Goal: Task Accomplishment & Management: Complete application form

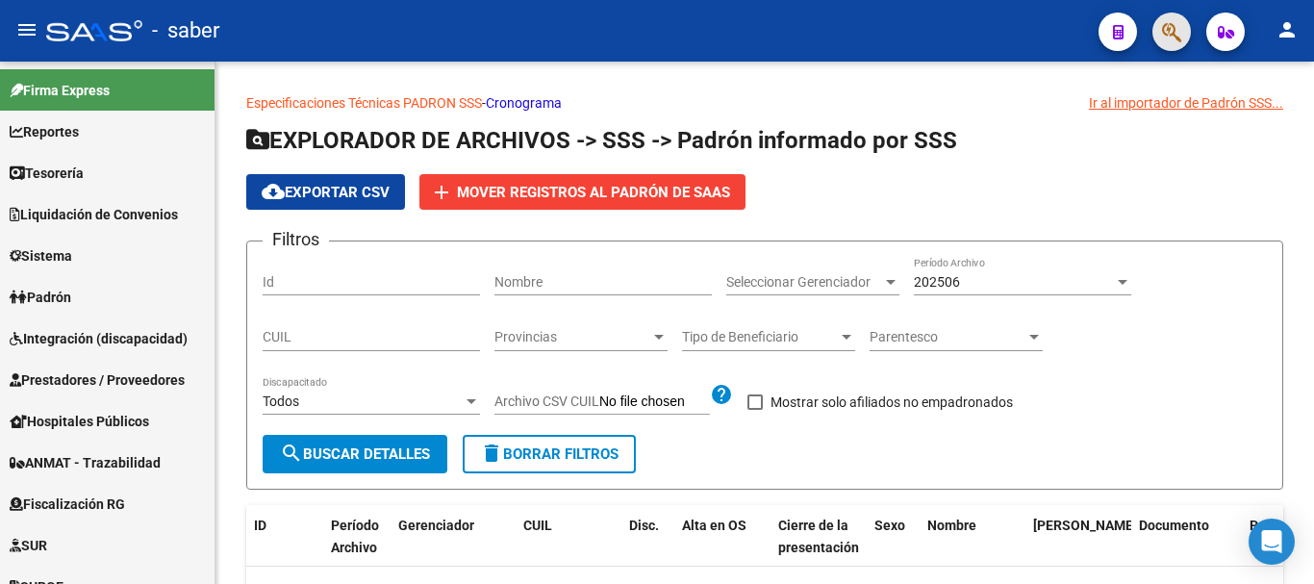
click at [1158, 25] on button "button" at bounding box center [1171, 32] width 38 height 38
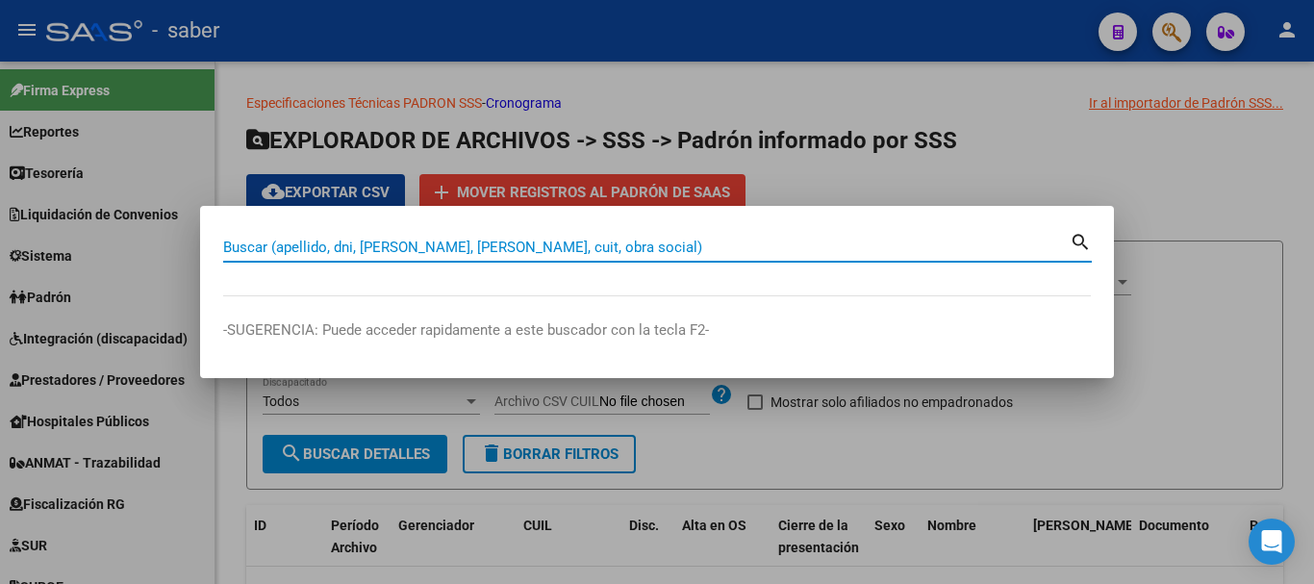
click at [410, 243] on input "Buscar (apellido, dni, [PERSON_NAME], [PERSON_NAME], cuit, obra social)" at bounding box center [646, 247] width 847 height 17
paste input "20286016597"
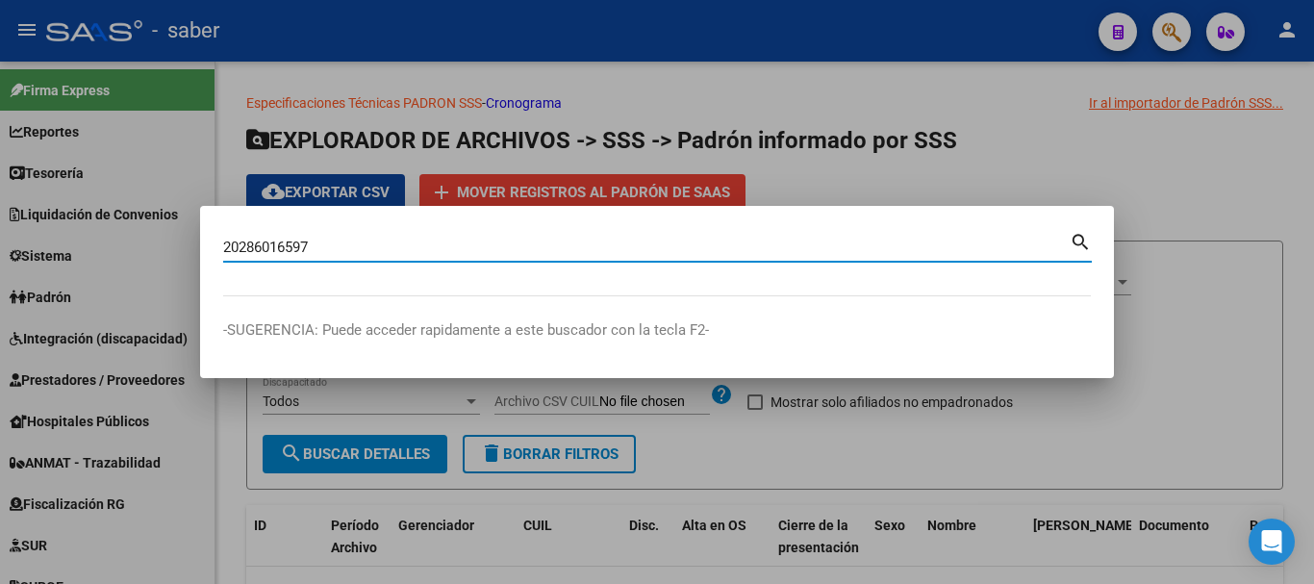
type input "20286016597"
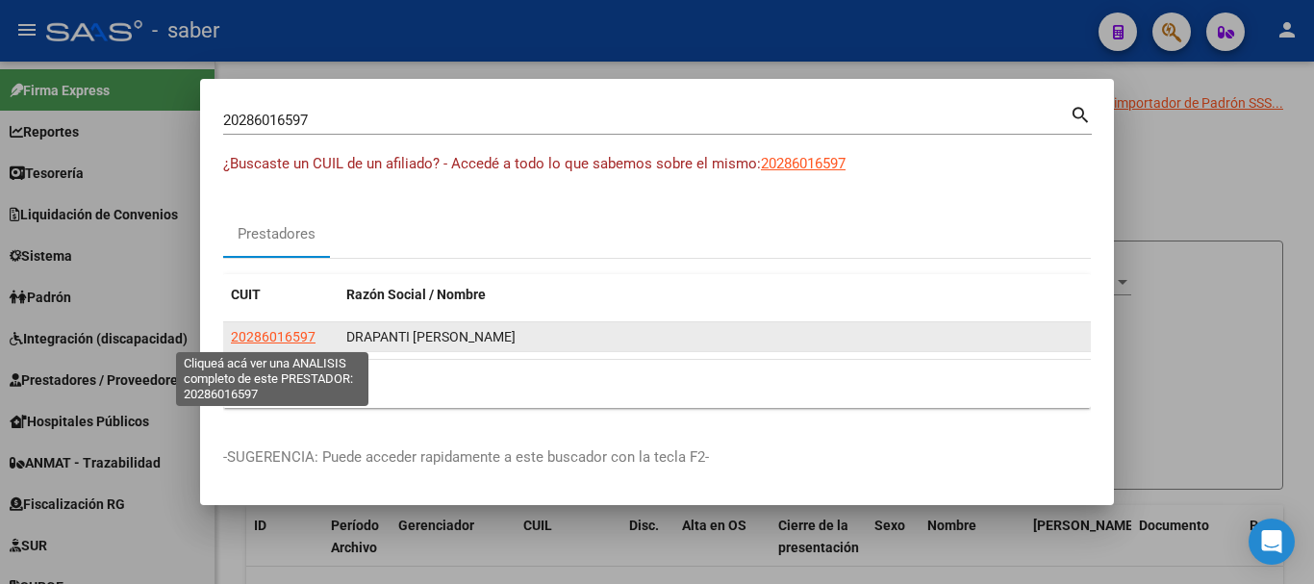
click at [256, 330] on span "20286016597" at bounding box center [273, 336] width 85 height 15
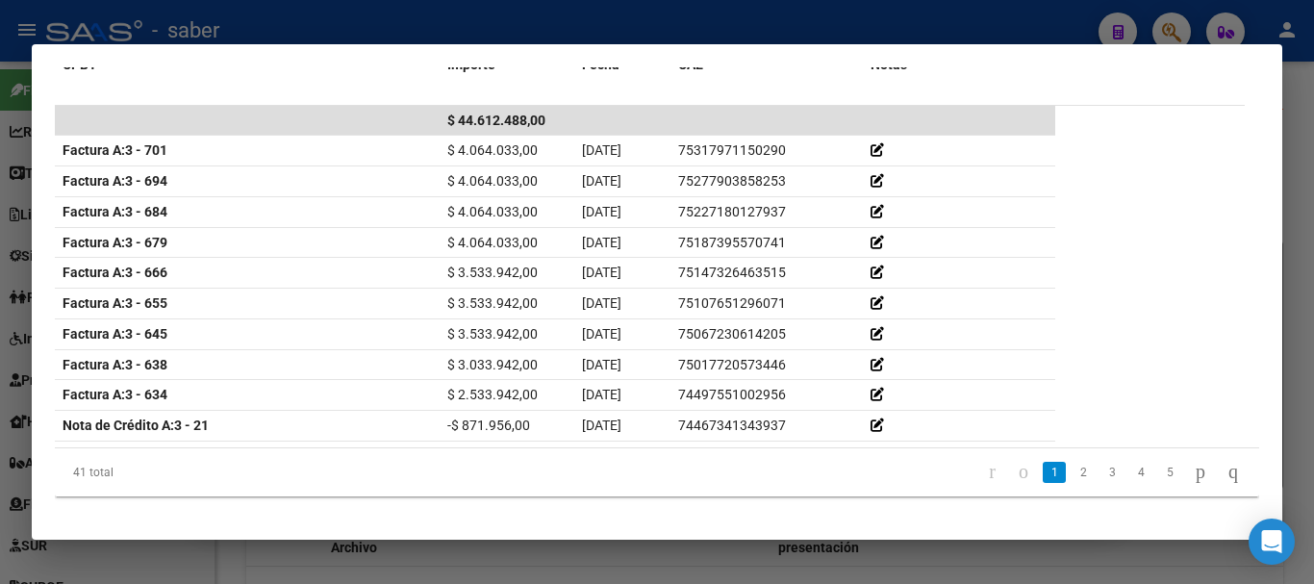
scroll to position [509, 0]
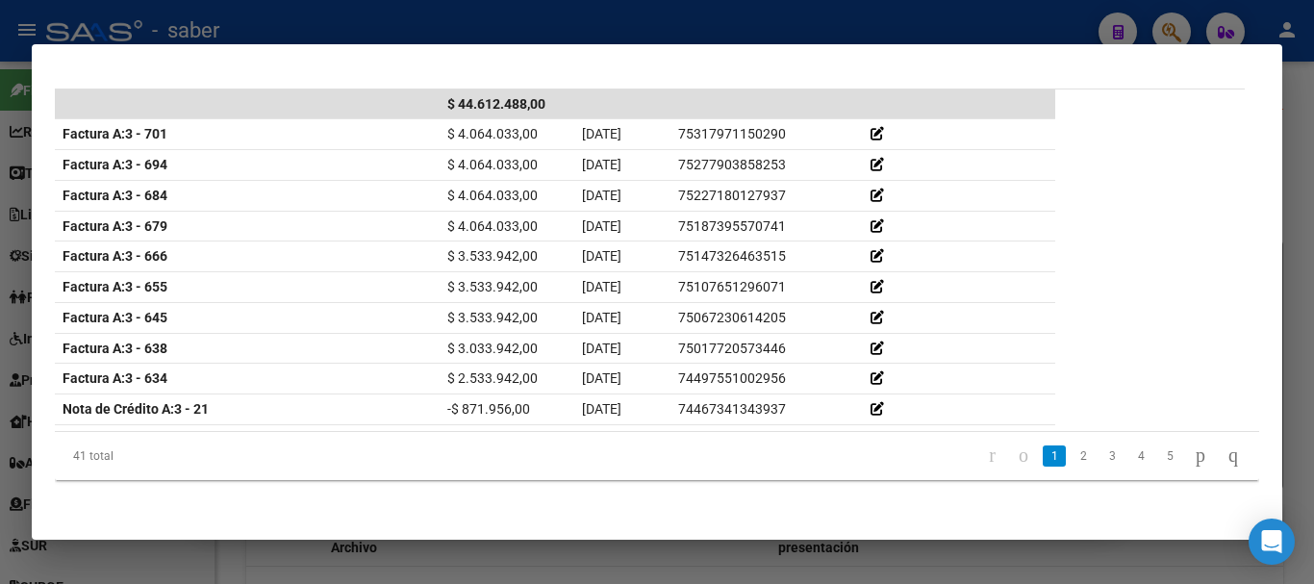
click at [270, 561] on div at bounding box center [657, 292] width 1314 height 584
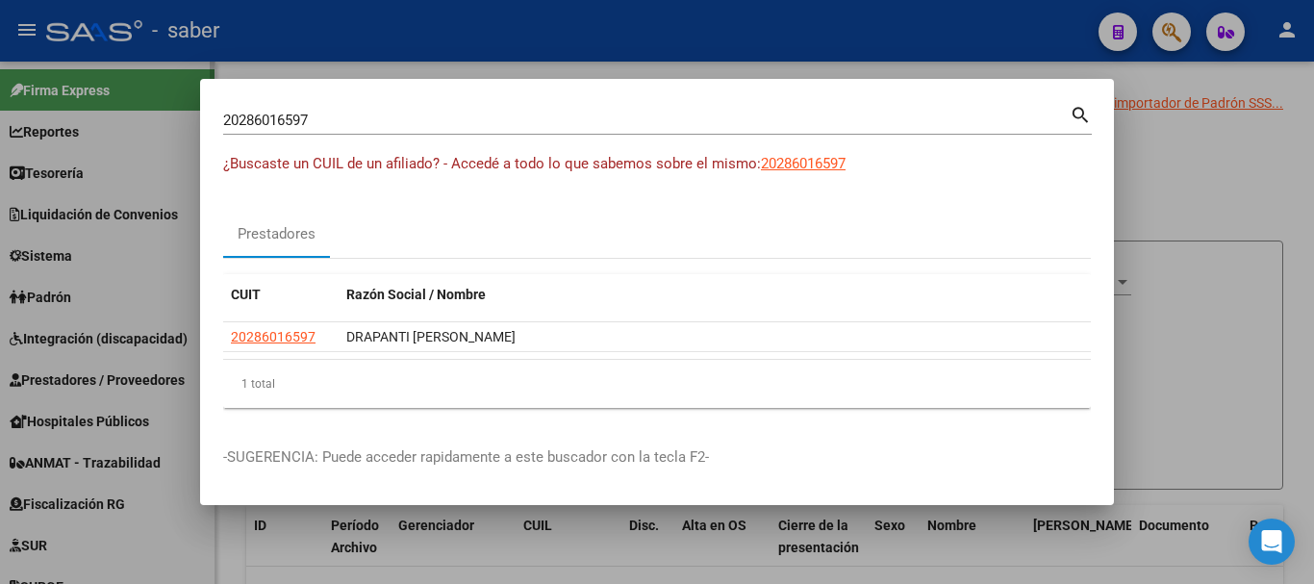
drag, startPoint x: 111, startPoint y: 342, endPoint x: 126, endPoint y: 289, distance: 56.0
click at [111, 341] on div at bounding box center [657, 292] width 1314 height 584
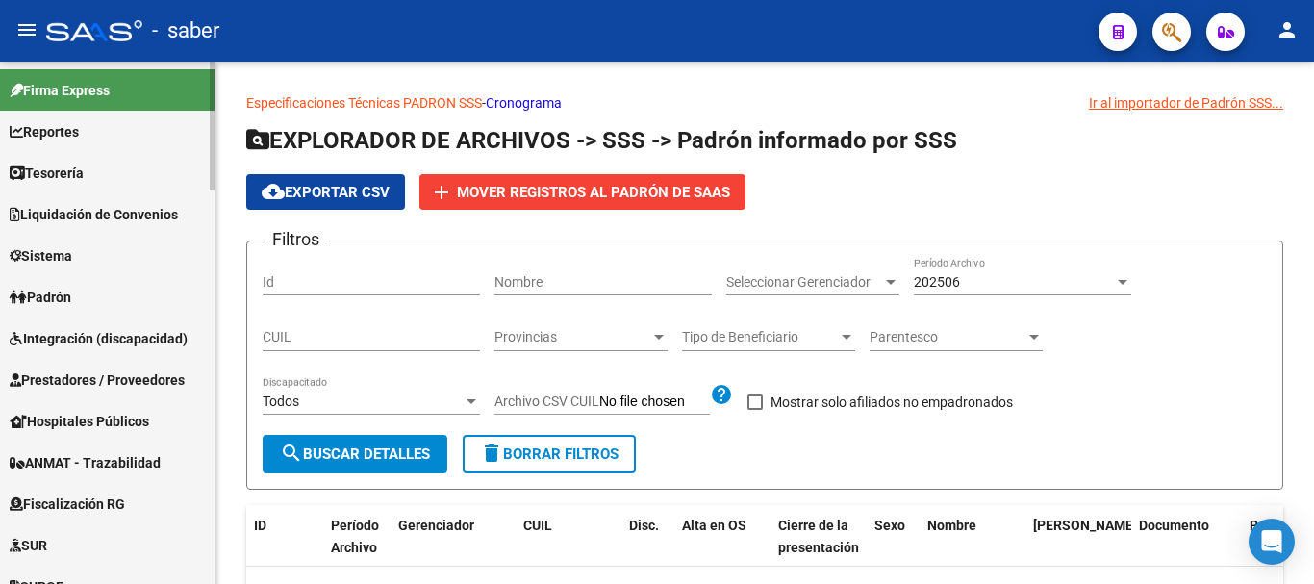
click at [65, 298] on span "Padrón" at bounding box center [41, 297] width 62 height 21
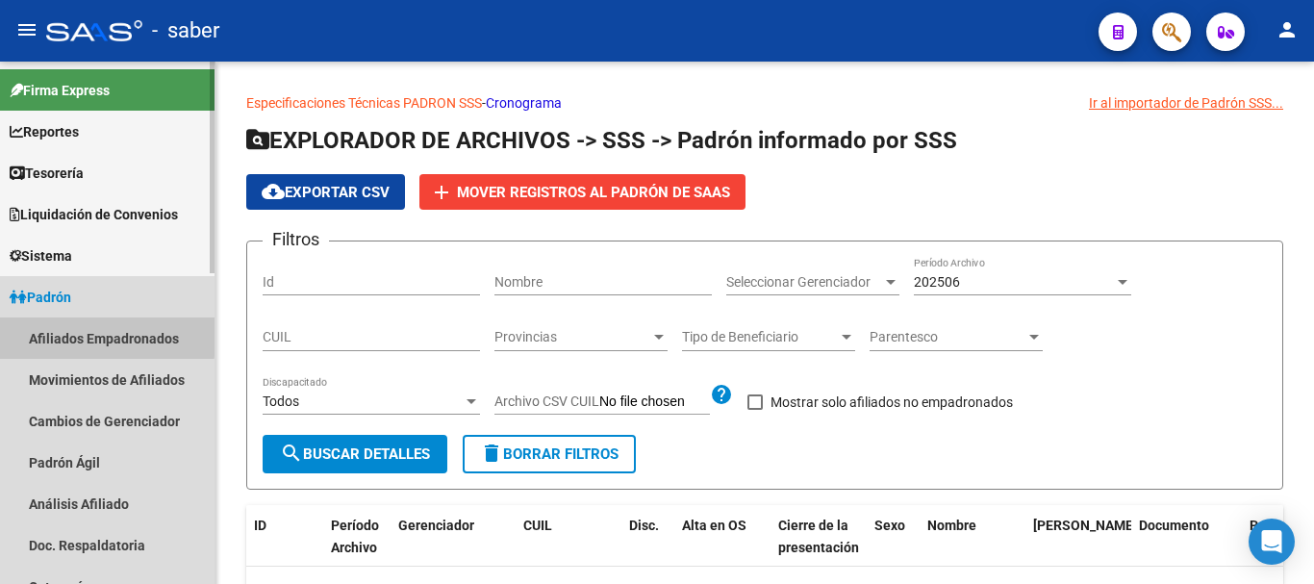
click at [74, 334] on link "Afiliados Empadronados" at bounding box center [107, 337] width 215 height 41
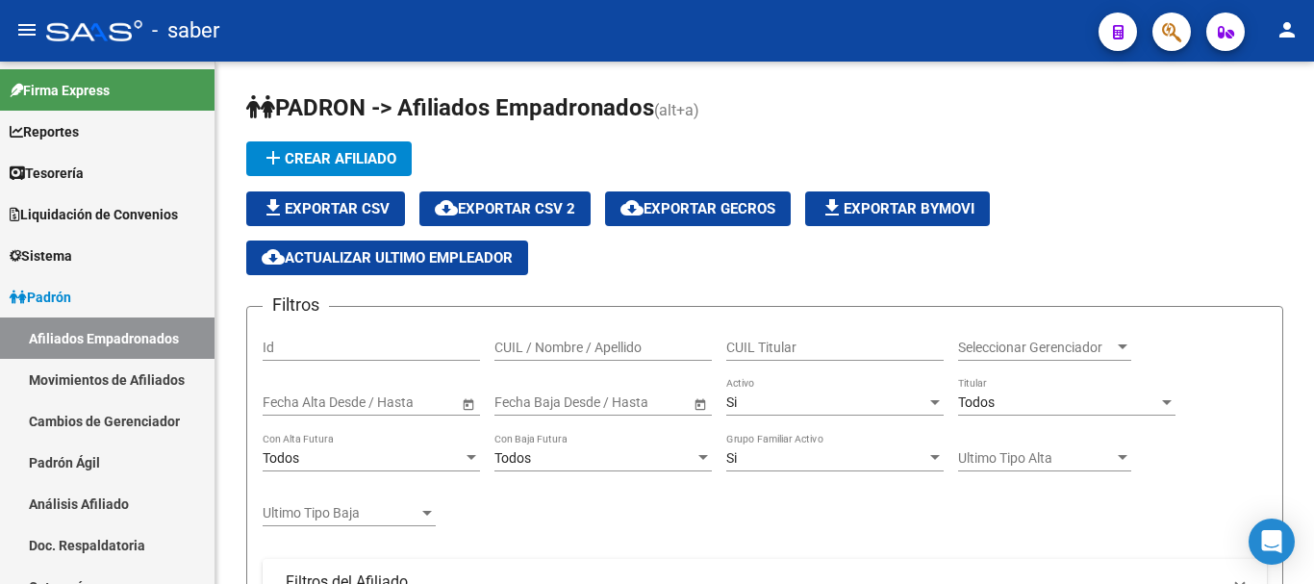
click at [340, 163] on span "add Crear Afiliado" at bounding box center [329, 158] width 135 height 17
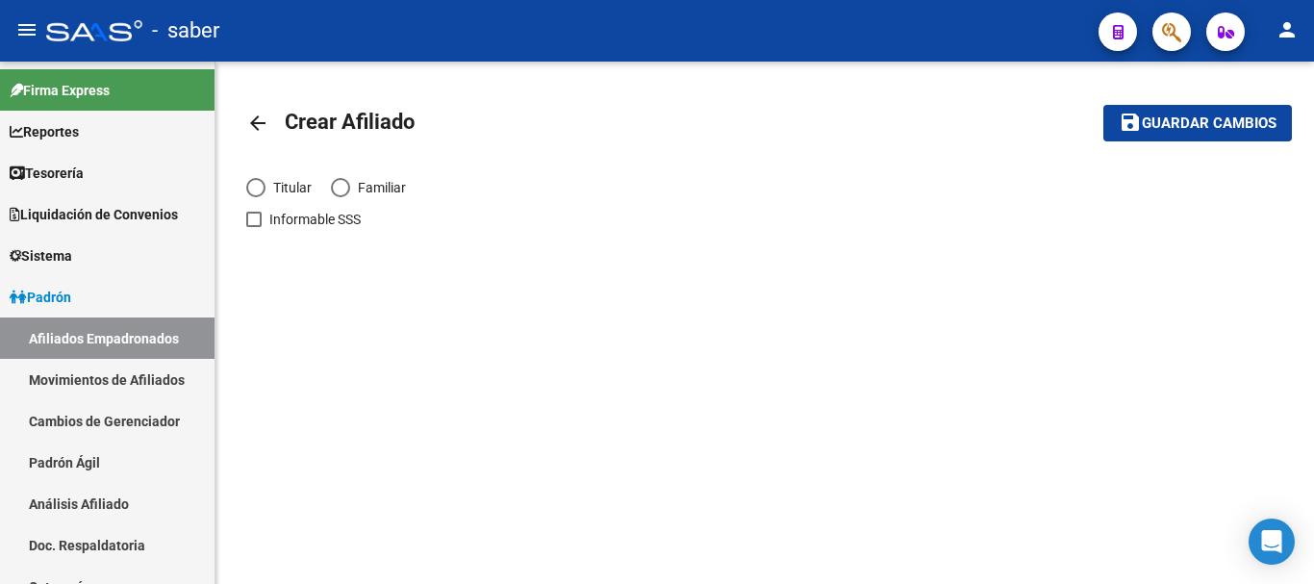
click at [267, 190] on span "Titular" at bounding box center [288, 187] width 46 height 21
click at [265, 190] on input "Titular" at bounding box center [255, 187] width 19 height 19
radio input "true"
checkbox input "true"
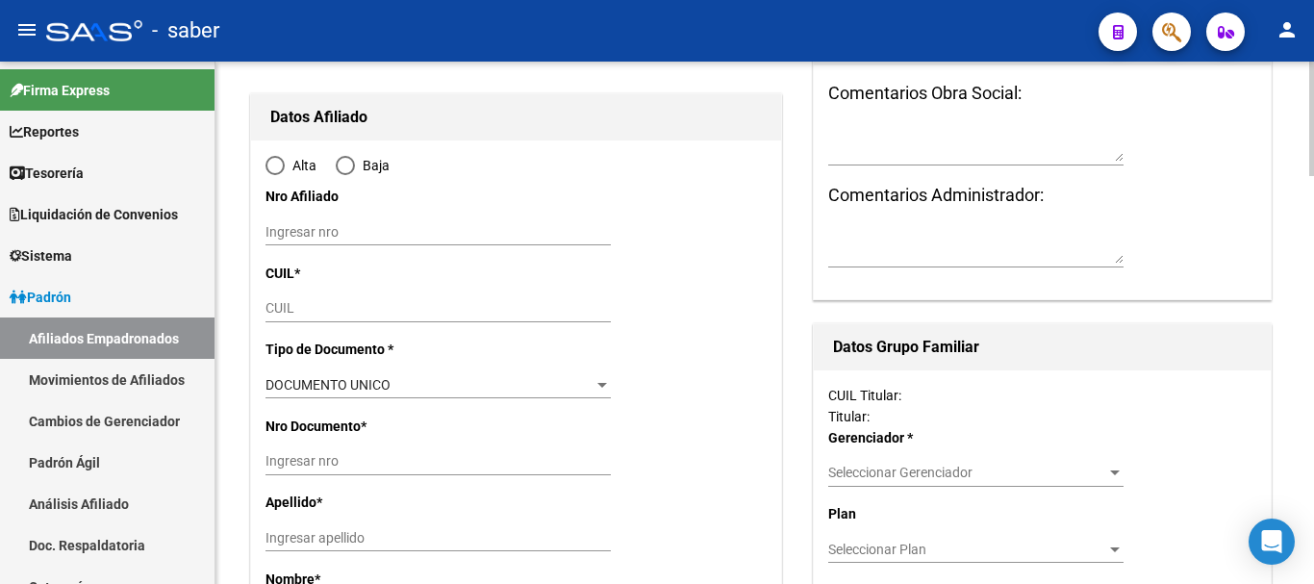
radio input "true"
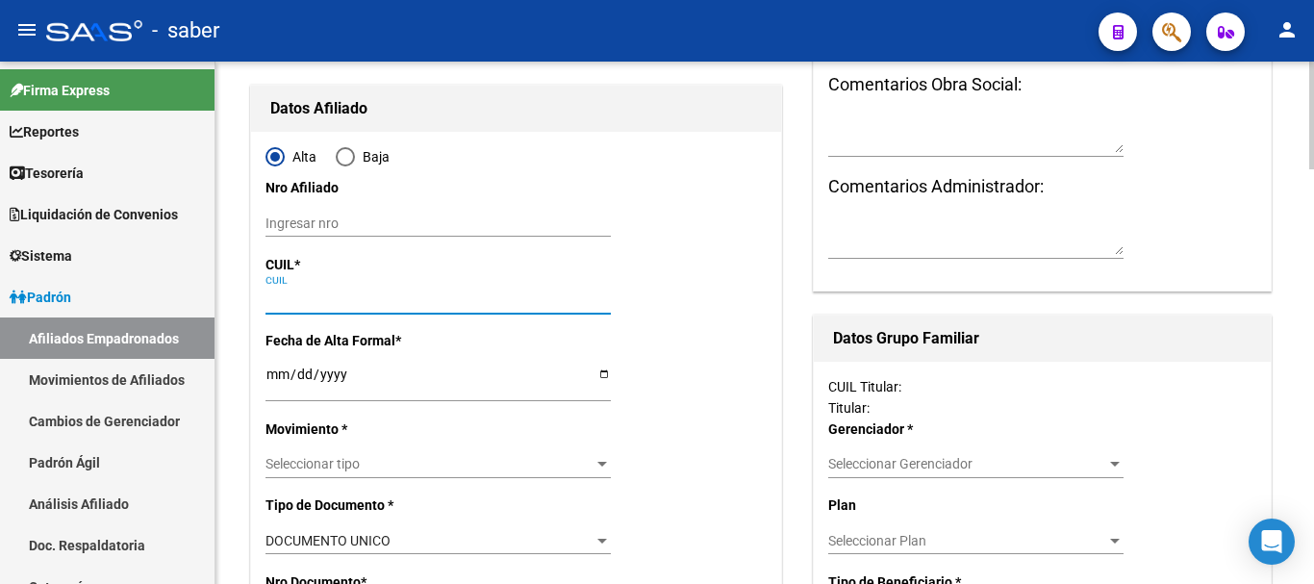
click at [303, 300] on input "CUIL" at bounding box center [437, 299] width 345 height 16
paste input "20-28601659-7"
type input "20-28601659-7"
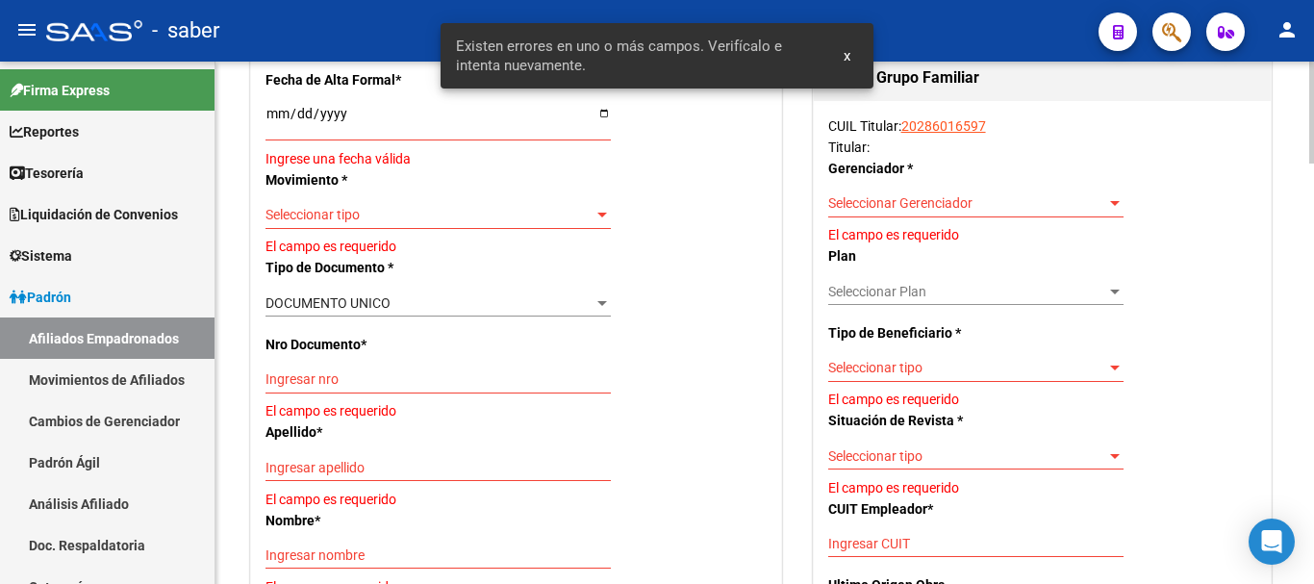
type input "28601659"
type input "DRAPANTI"
type input "[PERSON_NAME]"
type input "[DATE]"
type input "BRAGADO"
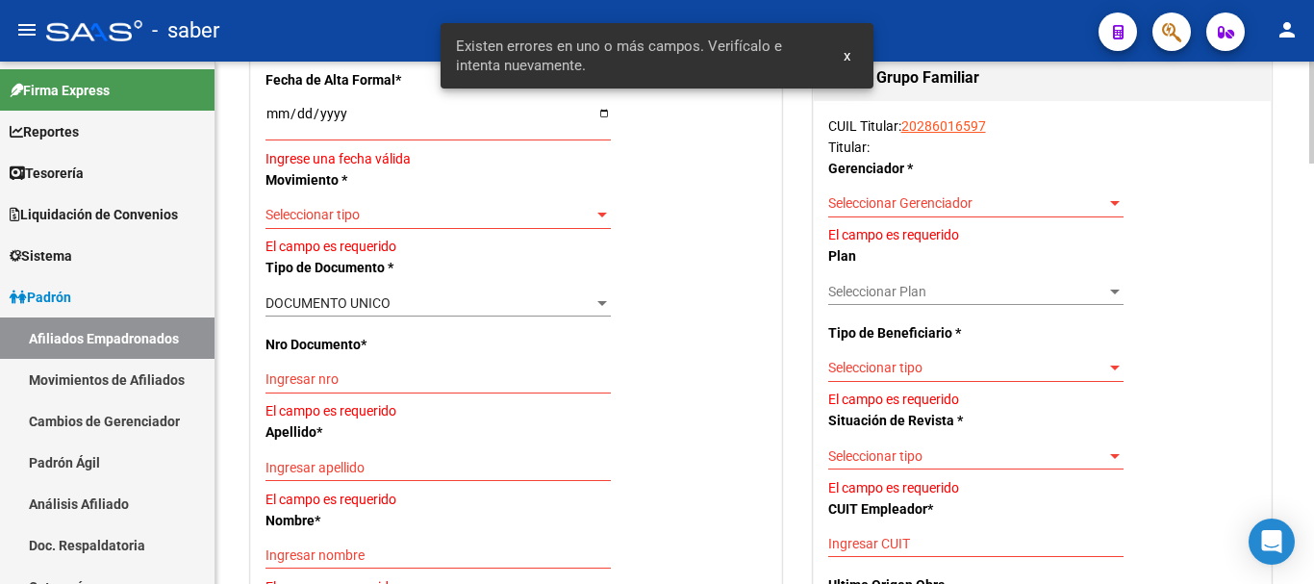
type input "6640"
type input "entre rios"
type input "157"
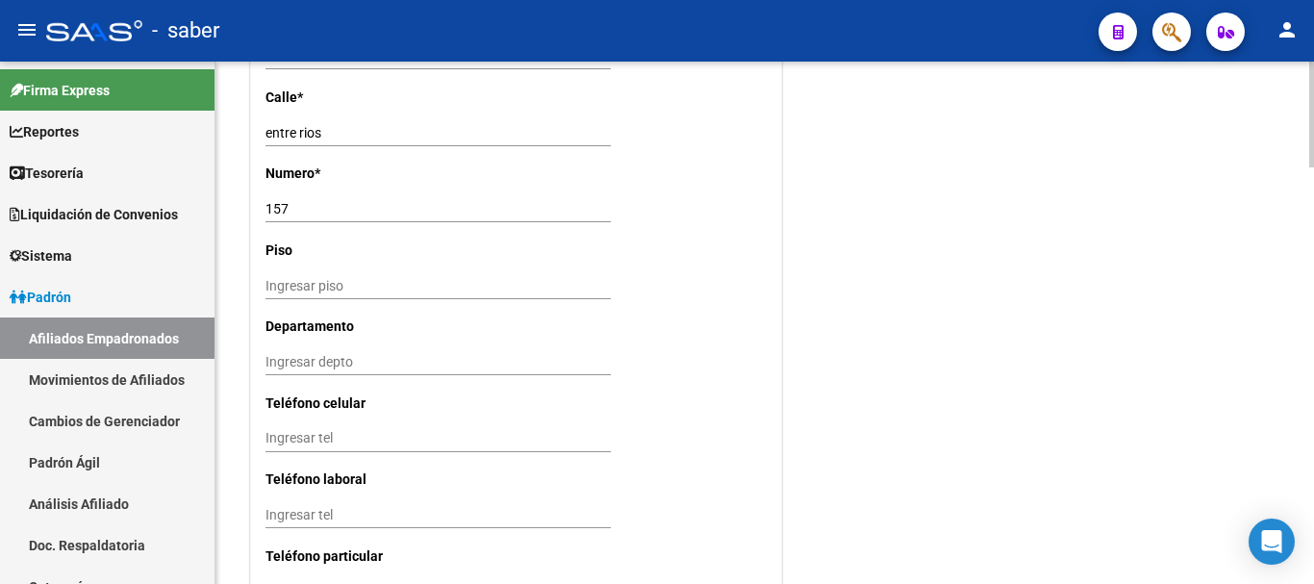
scroll to position [1828, 0]
